Goal: Information Seeking & Learning: Learn about a topic

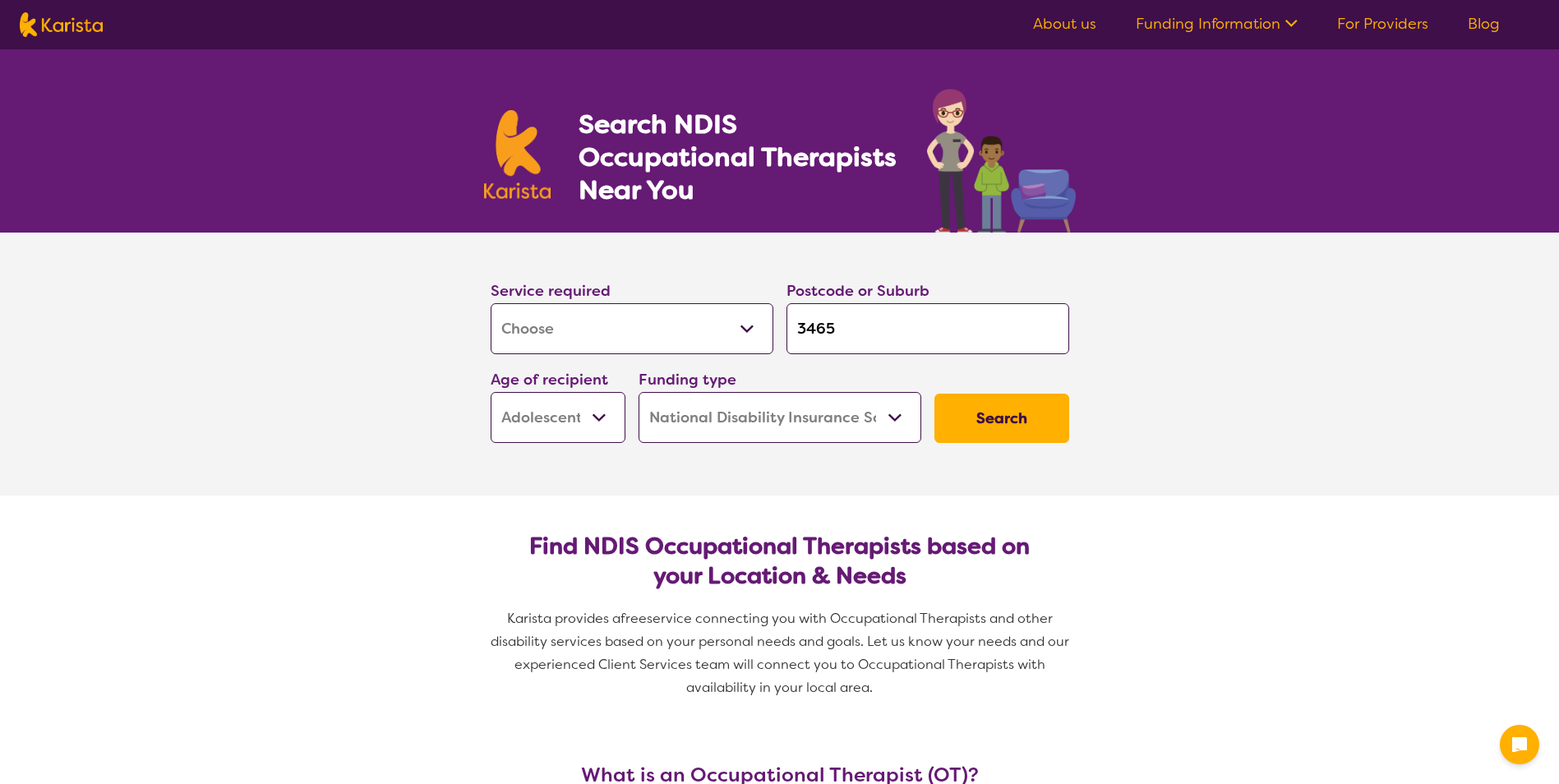
select select "[MEDICAL_DATA]"
select select "AS"
select select "NDIS"
select select "[MEDICAL_DATA]"
select select "AS"
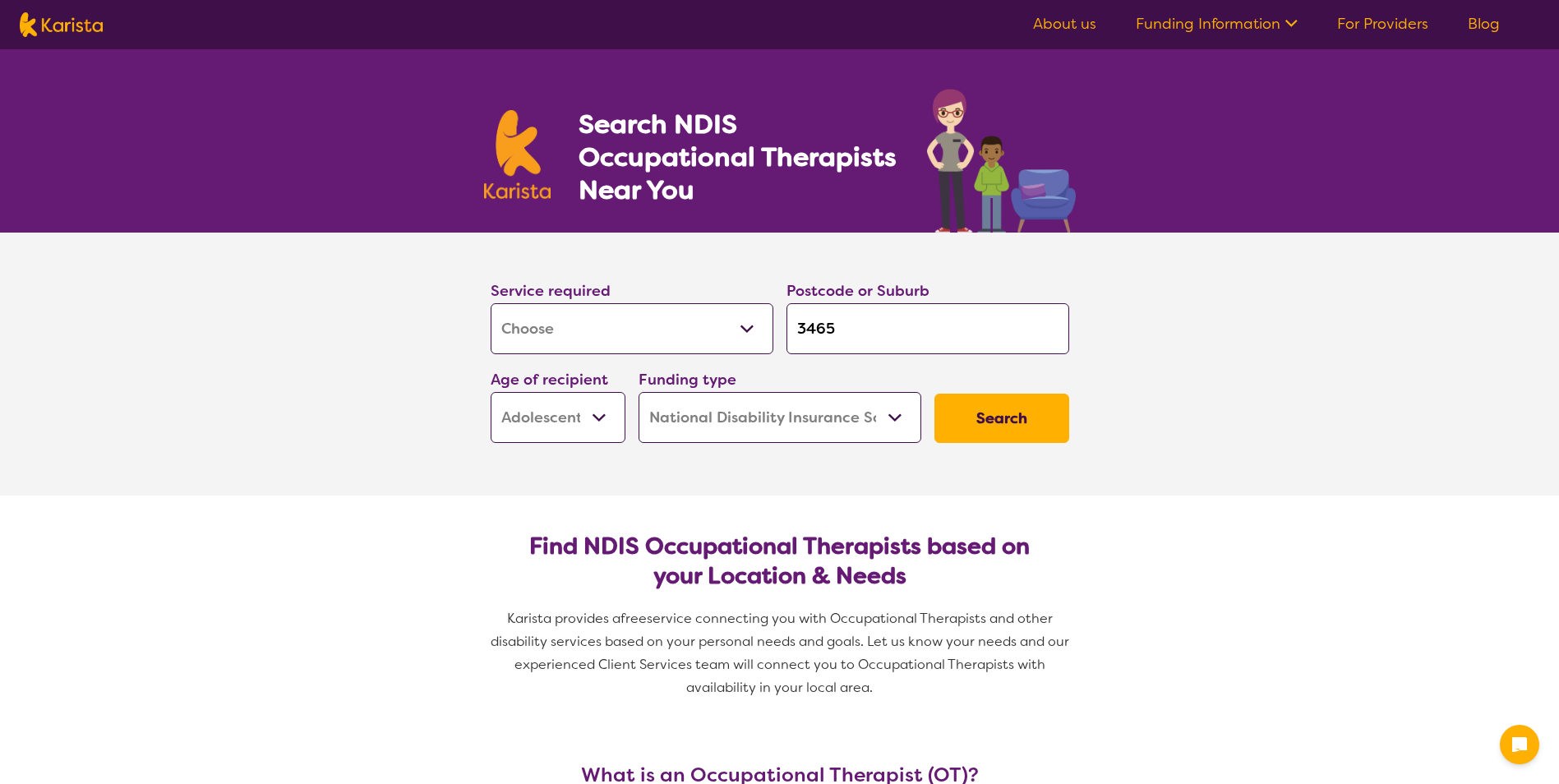
select select "NDIS"
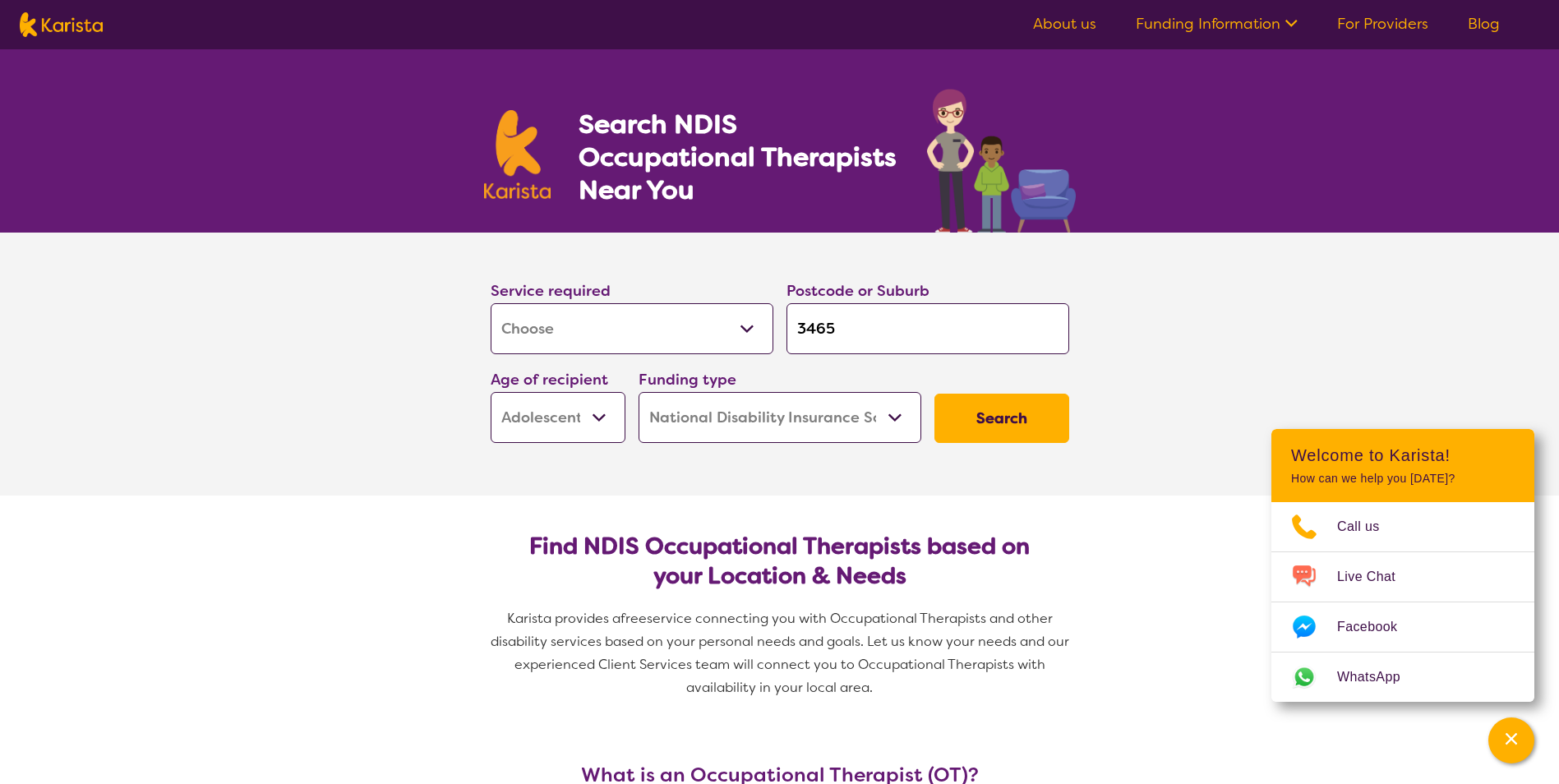
drag, startPoint x: 890, startPoint y: 325, endPoint x: 512, endPoint y: 325, distance: 378.0
click at [512, 325] on div "Service required Allied Health Assistant Assessment ([MEDICAL_DATA] or [MEDICAL…" at bounding box center [780, 361] width 592 height 178
type input "3"
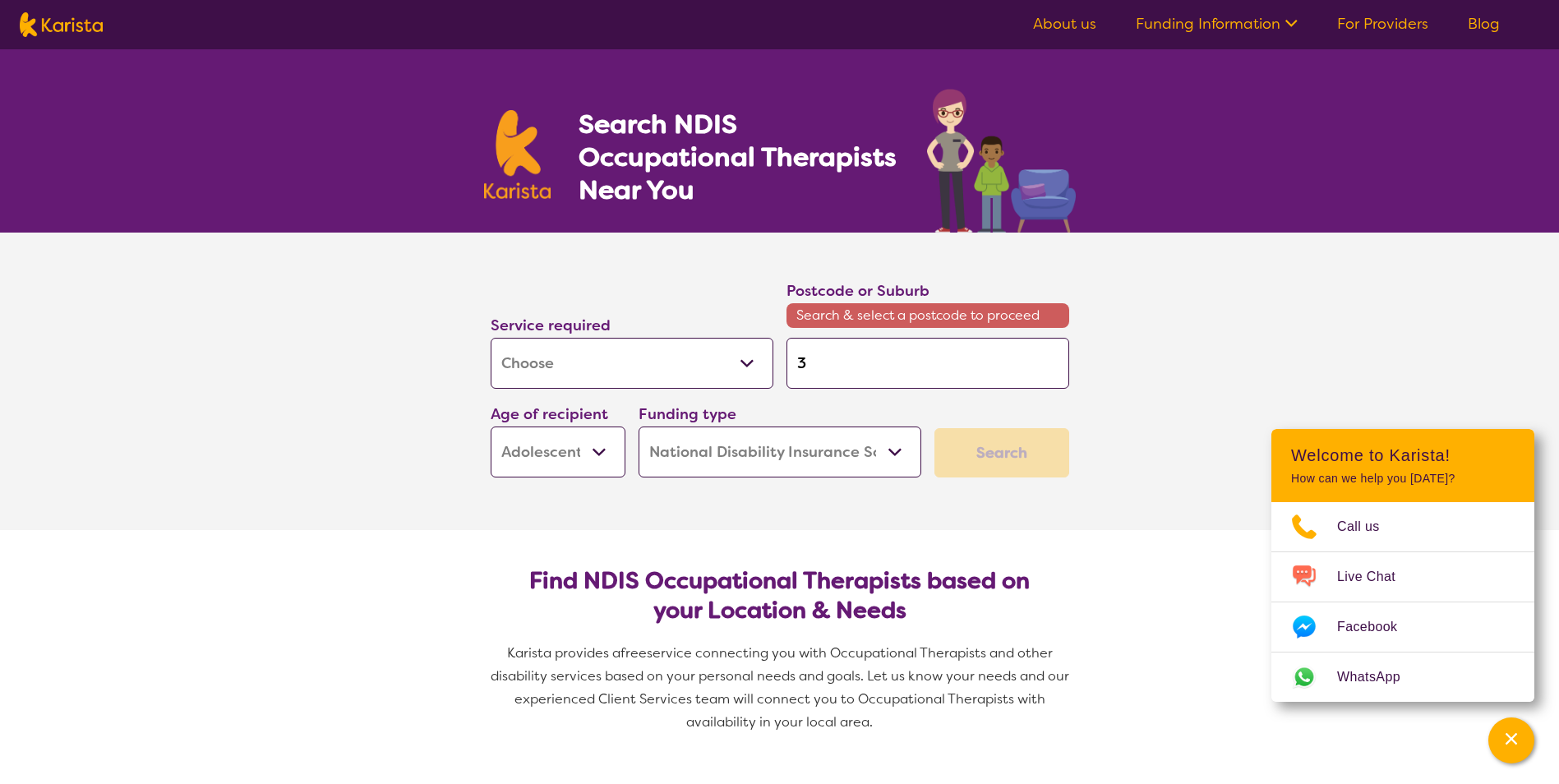
type input "33"
type input "335"
type input "3350"
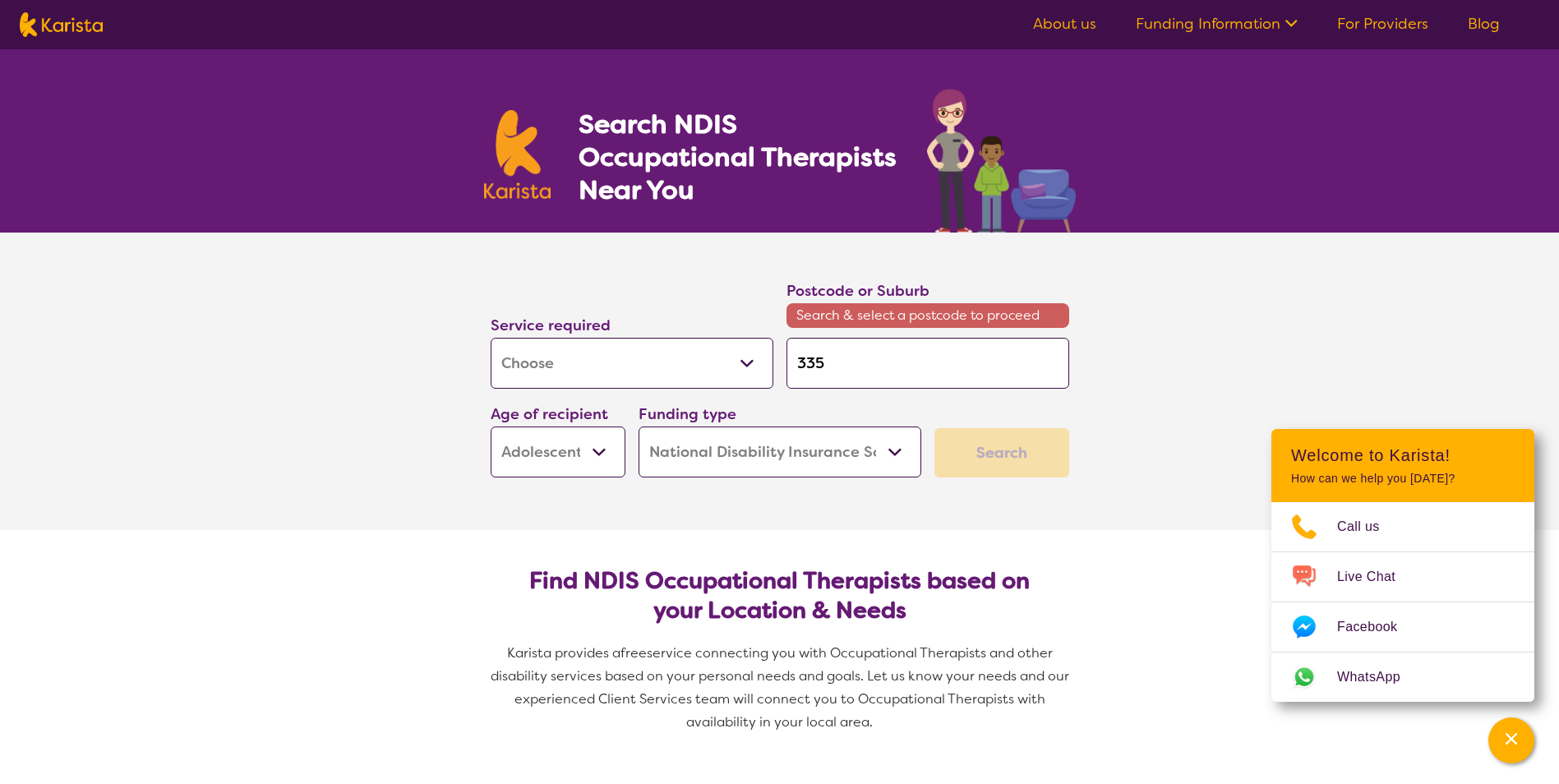
type input "3350"
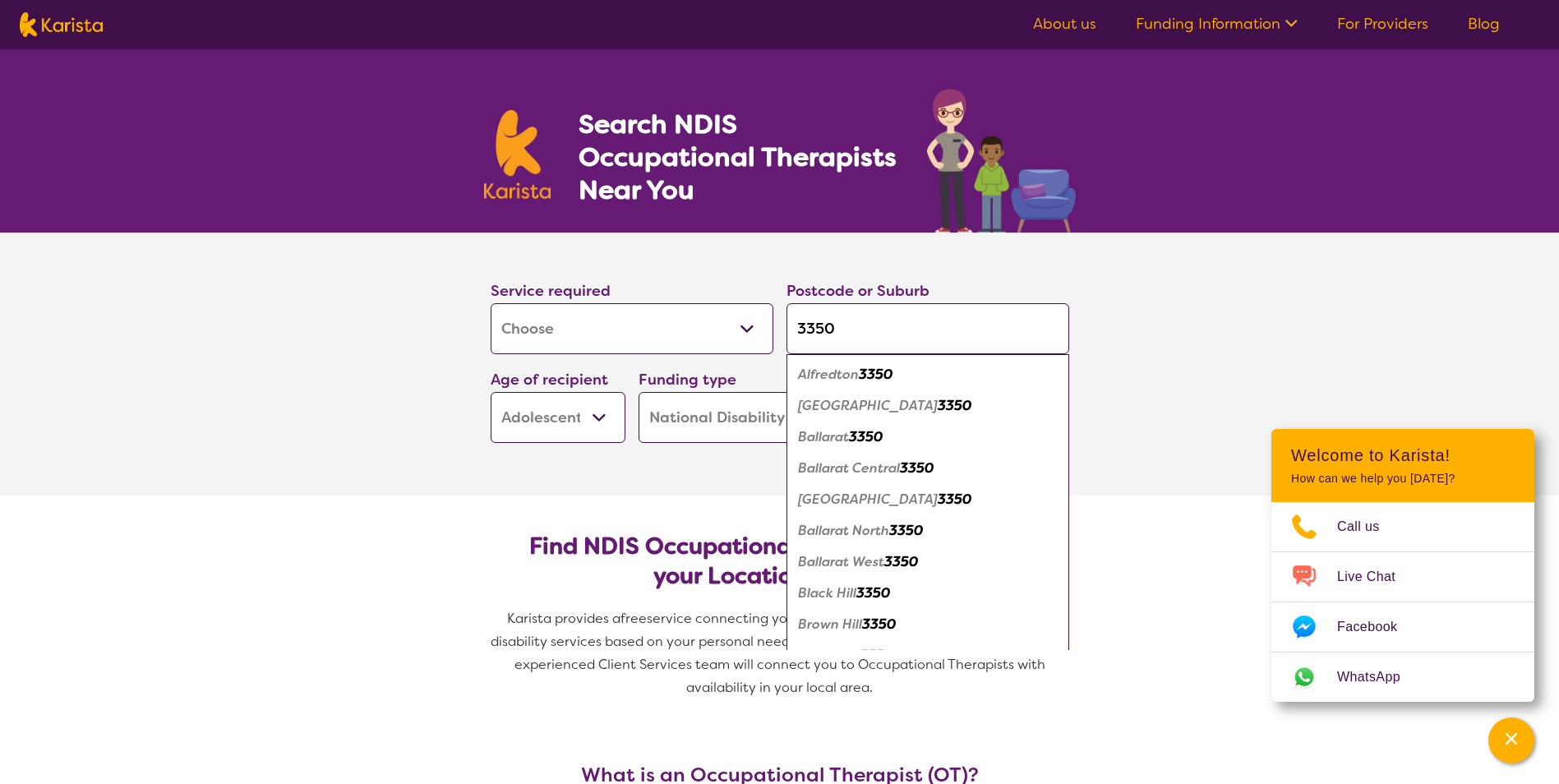
type input "3350"
click at [855, 469] on em "Ballarat Central" at bounding box center [849, 468] width 102 height 17
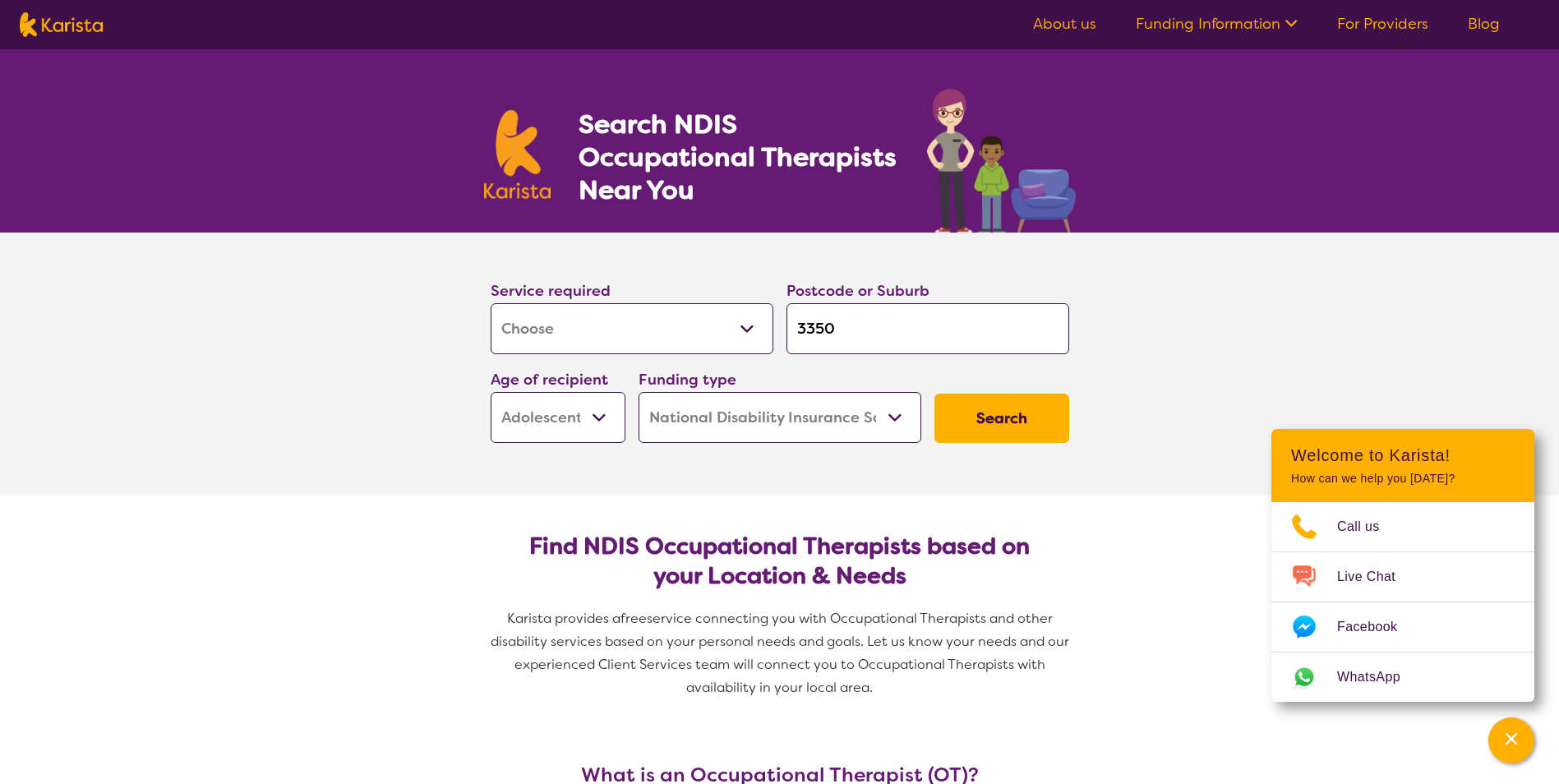
click at [1030, 418] on button "Search" at bounding box center [1002, 418] width 134 height 49
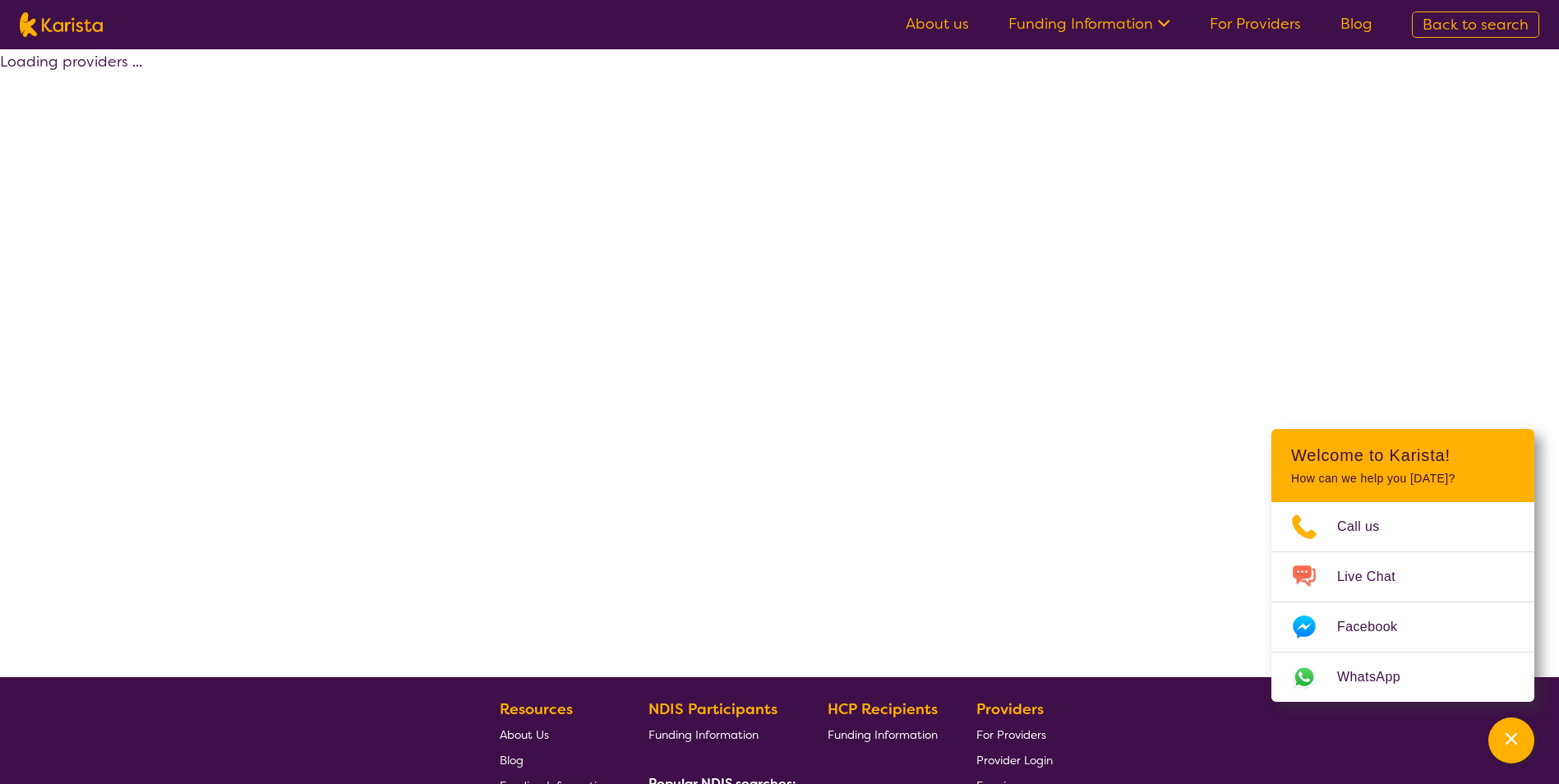
select select "by_score"
